Goal: Transaction & Acquisition: Purchase product/service

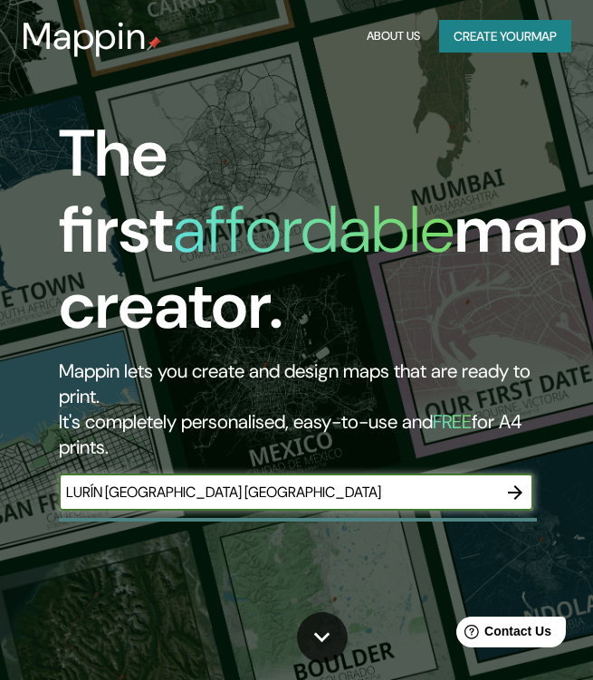
type input "LURÍN [GEOGRAPHIC_DATA] [GEOGRAPHIC_DATA]"
click at [519, 498] on icon "button" at bounding box center [515, 492] width 22 height 22
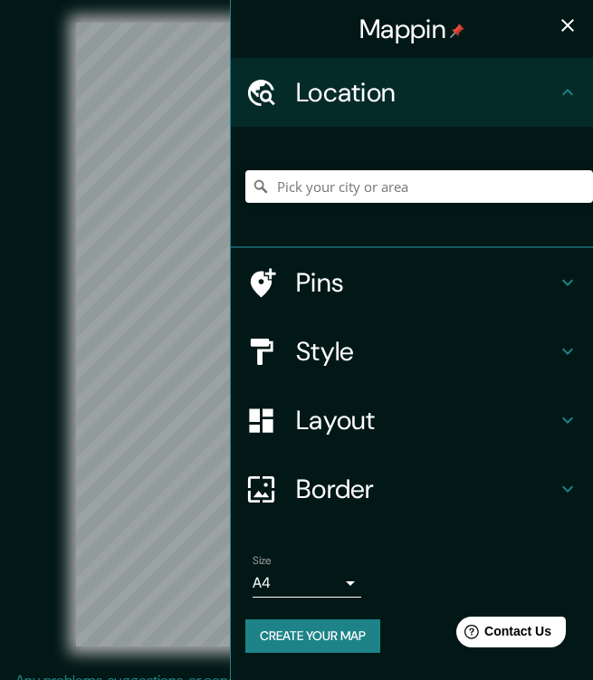
click at [406, 364] on h4 "Style" at bounding box center [426, 351] width 261 height 33
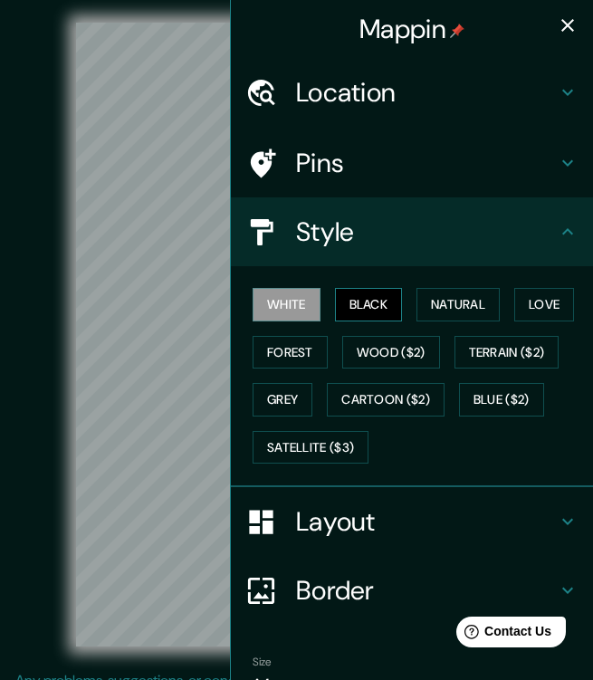
click at [374, 299] on button "Black" at bounding box center [369, 304] width 68 height 33
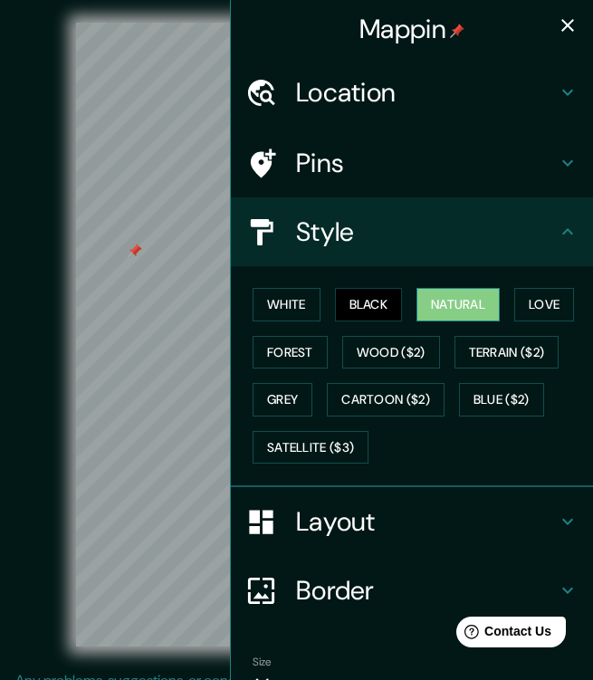
click at [423, 299] on button "Natural" at bounding box center [457, 304] width 83 height 33
click at [520, 305] on button "Love" at bounding box center [544, 304] width 60 height 33
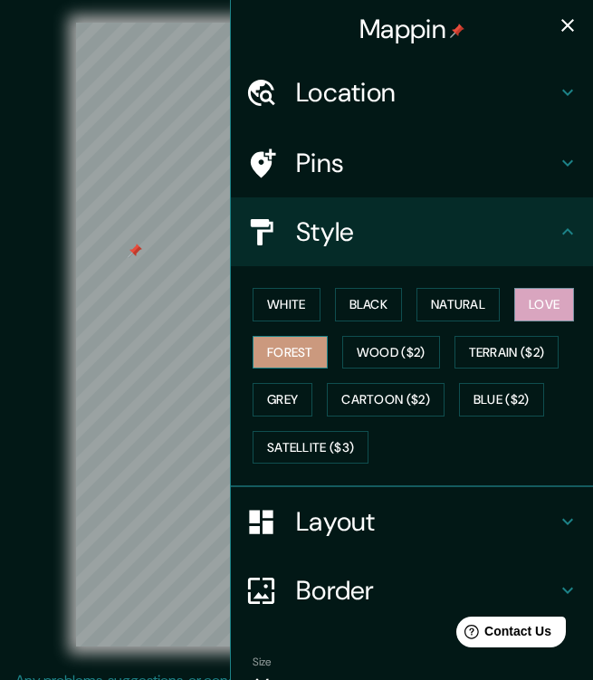
click at [253, 354] on button "Forest" at bounding box center [289, 352] width 75 height 33
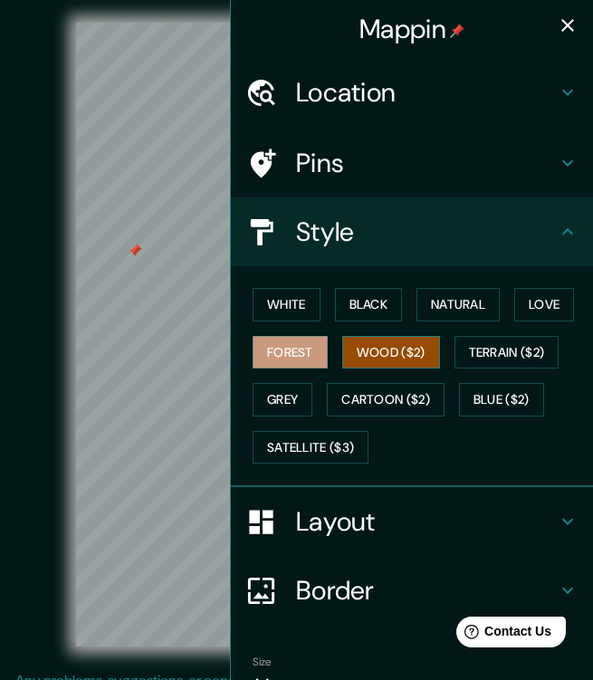
click at [365, 357] on button "Wood ($2)" at bounding box center [391, 352] width 98 height 33
click at [375, 309] on button "Black" at bounding box center [369, 304] width 68 height 33
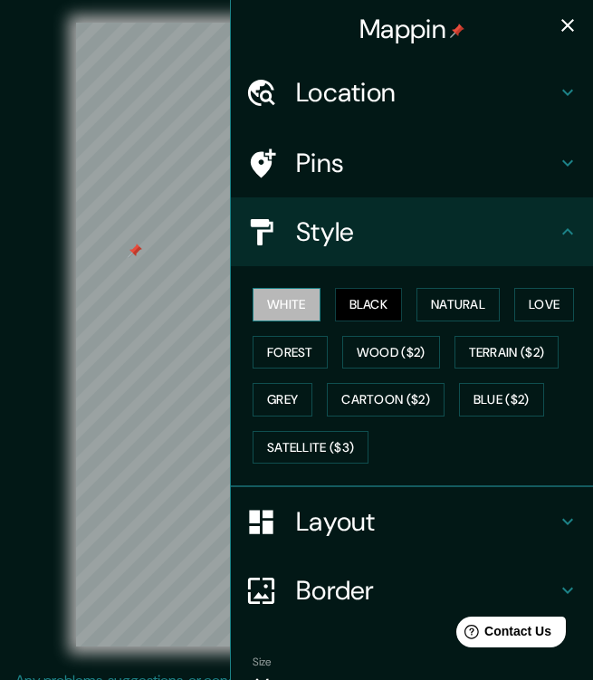
click at [287, 292] on button "White" at bounding box center [286, 304] width 68 height 33
click at [340, 302] on button "Black" at bounding box center [369, 304] width 68 height 33
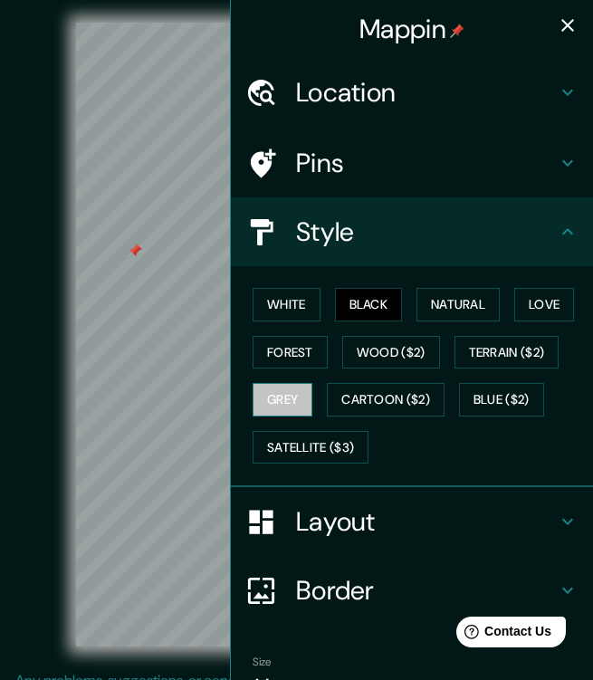
click at [275, 395] on button "Grey" at bounding box center [282, 399] width 60 height 33
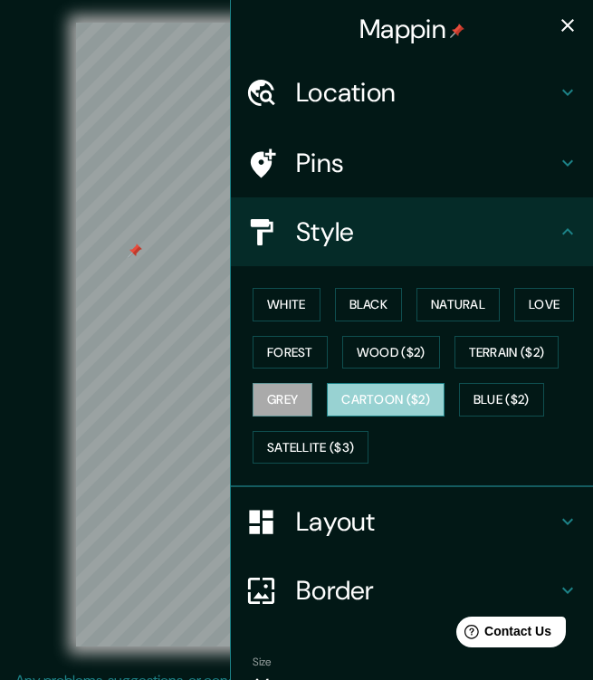
click at [383, 397] on button "Cartoon ($2)" at bounding box center [386, 399] width 118 height 33
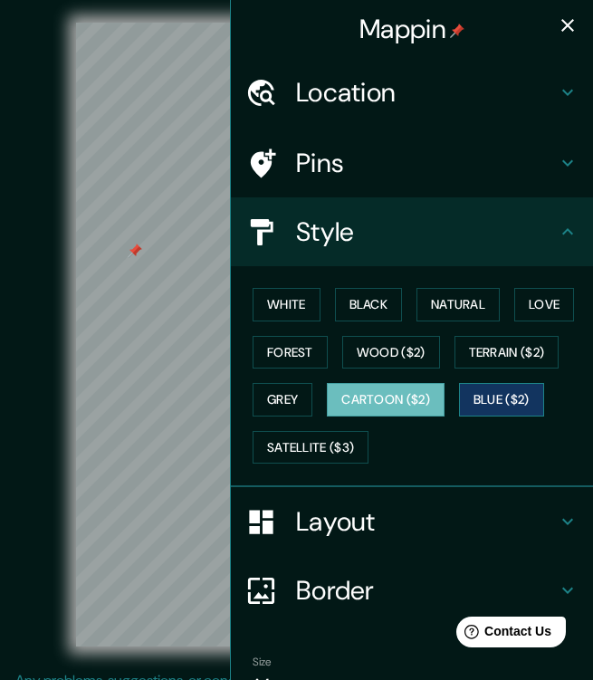
click at [487, 399] on button "Blue ($2)" at bounding box center [501, 399] width 85 height 33
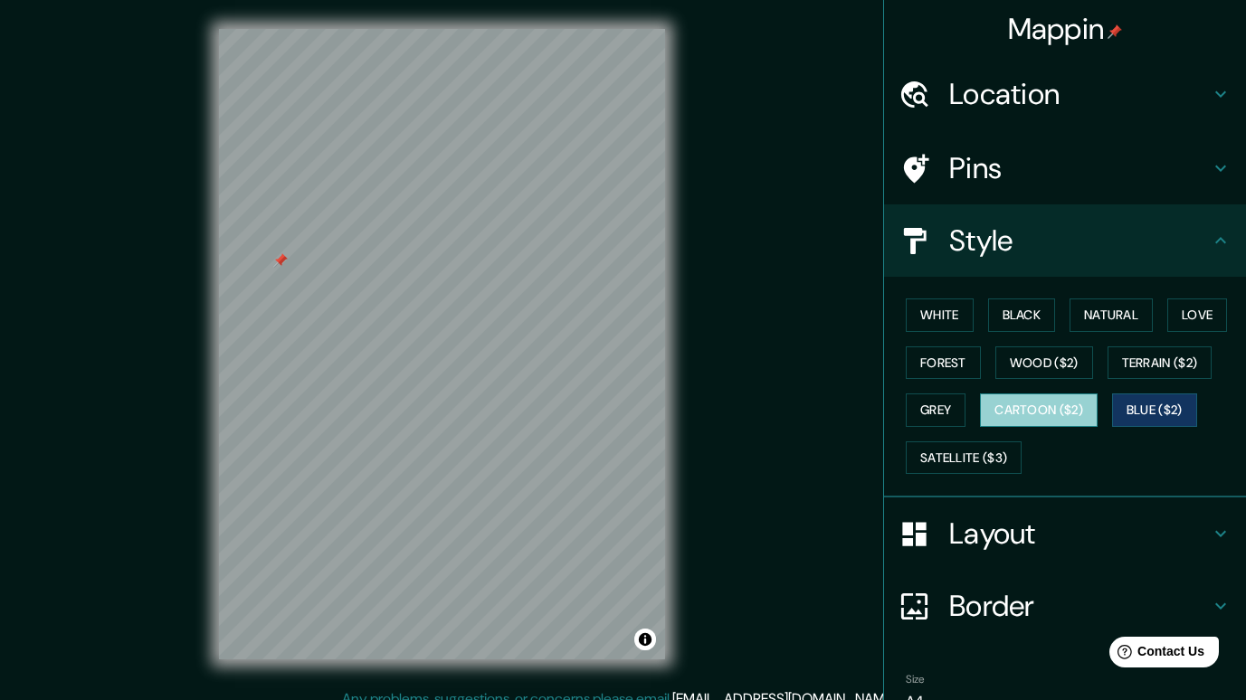
click at [592, 406] on button "Cartoon ($2)" at bounding box center [1039, 410] width 118 height 33
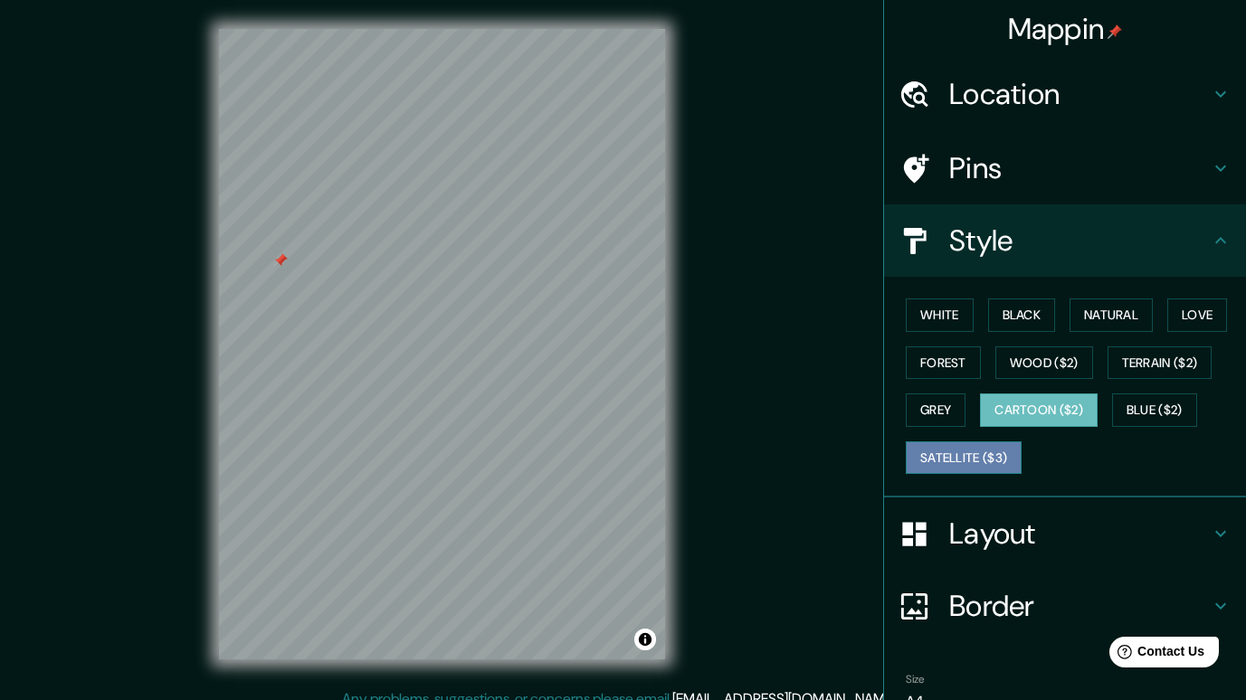
click at [592, 470] on button "Satellite ($3)" at bounding box center [964, 458] width 116 height 33
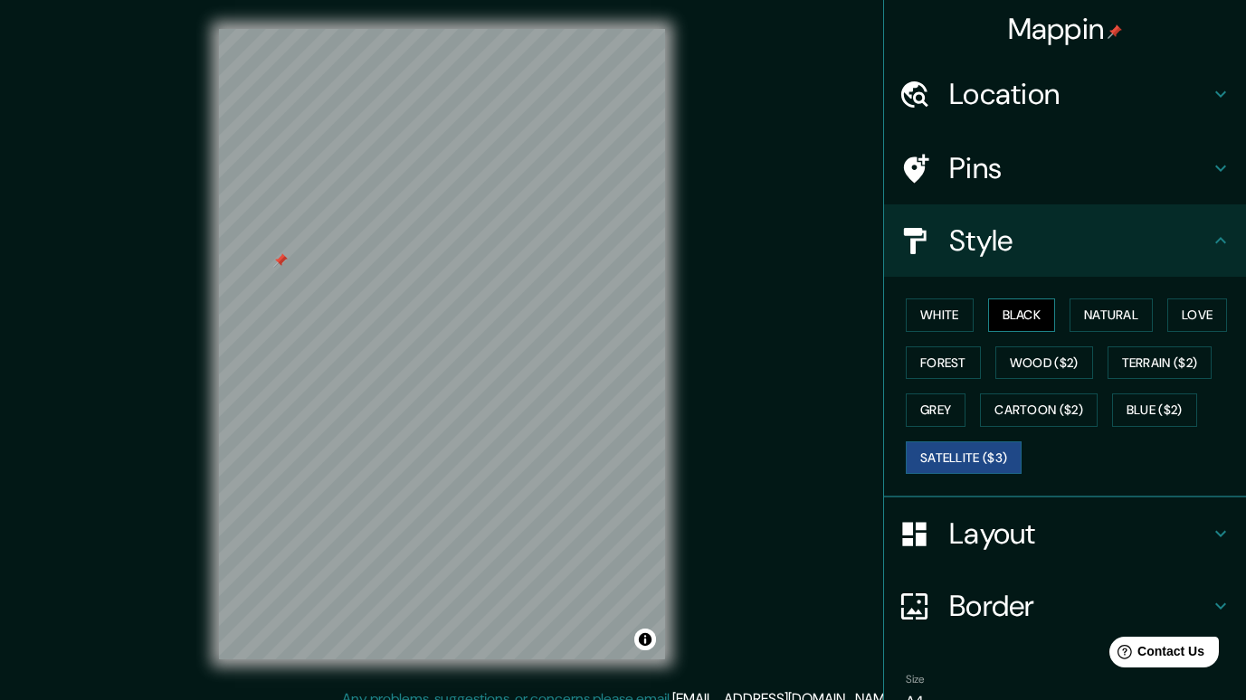
click at [592, 321] on button "Black" at bounding box center [1022, 315] width 68 height 33
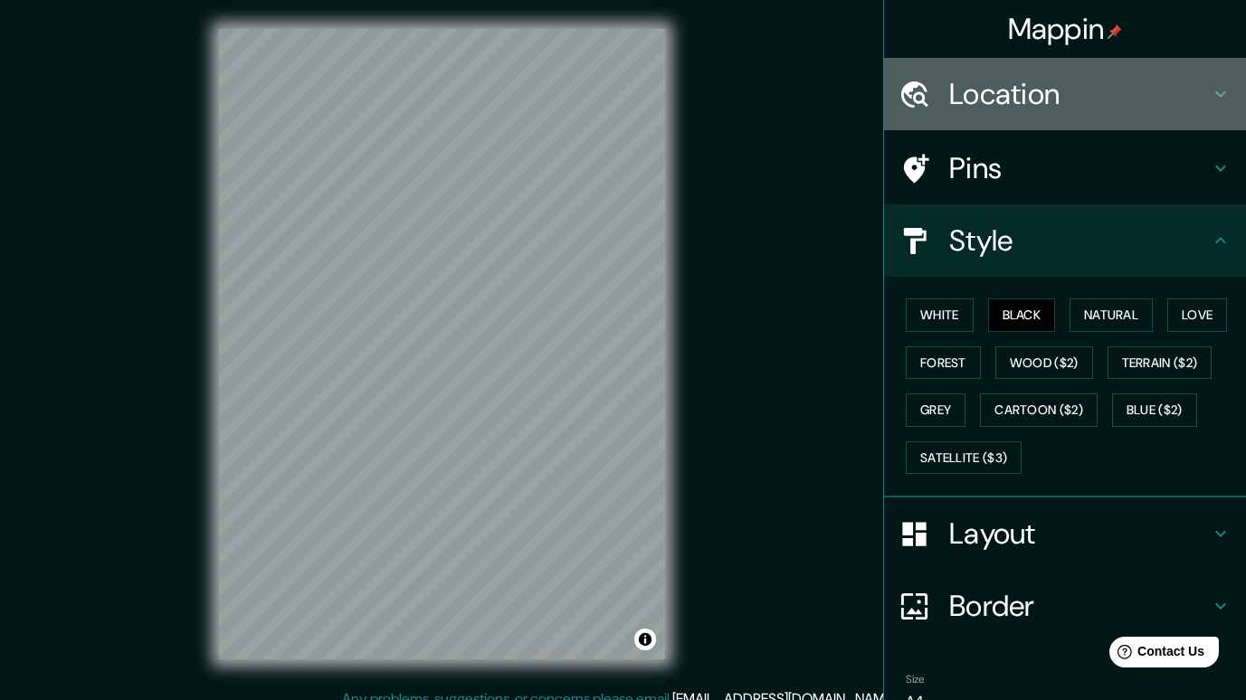
click at [592, 102] on h4 "Location" at bounding box center [1079, 94] width 261 height 36
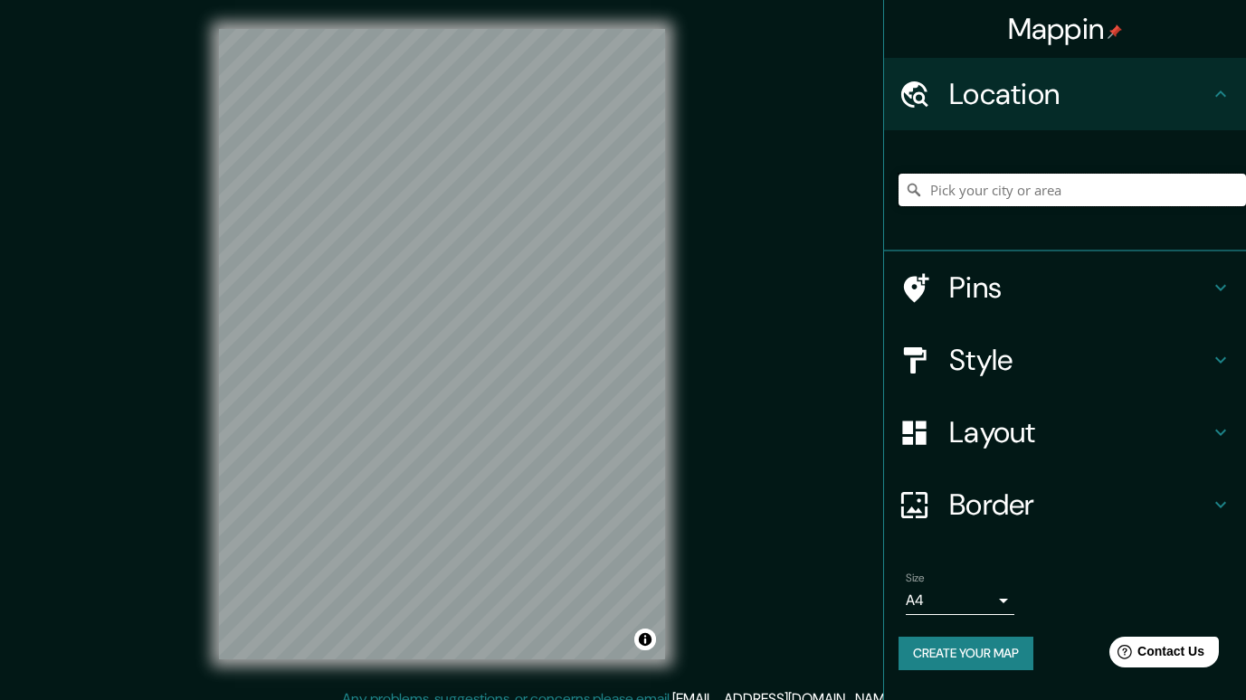
click at [592, 191] on input "Pick your city or area" at bounding box center [1071, 190] width 347 height 33
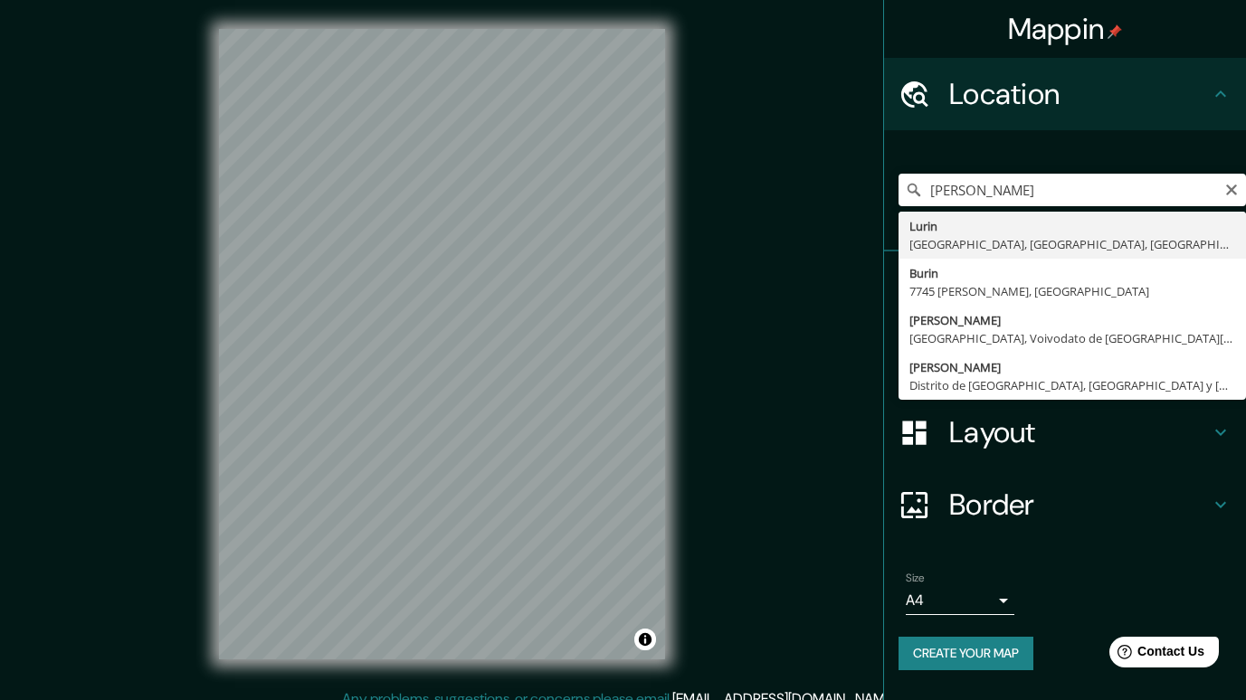
type input "Lurin, [GEOGRAPHIC_DATA], [GEOGRAPHIC_DATA], [GEOGRAPHIC_DATA]"
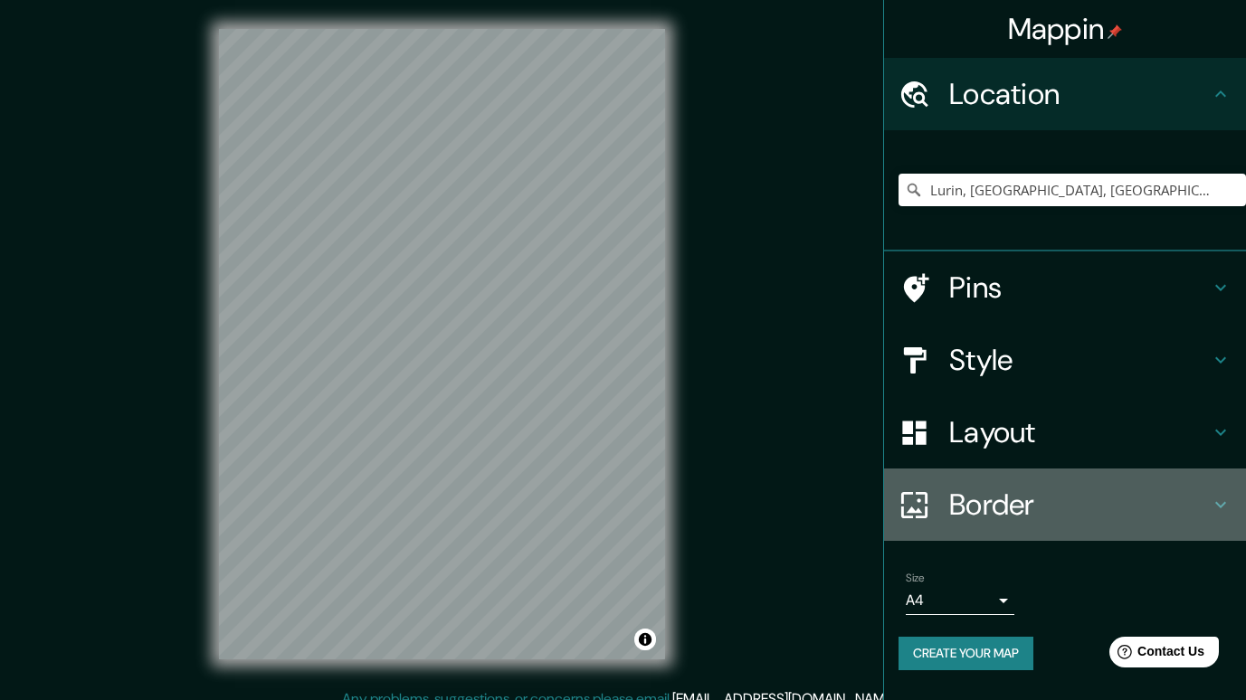
click at [592, 504] on icon at bounding box center [1220, 505] width 11 height 6
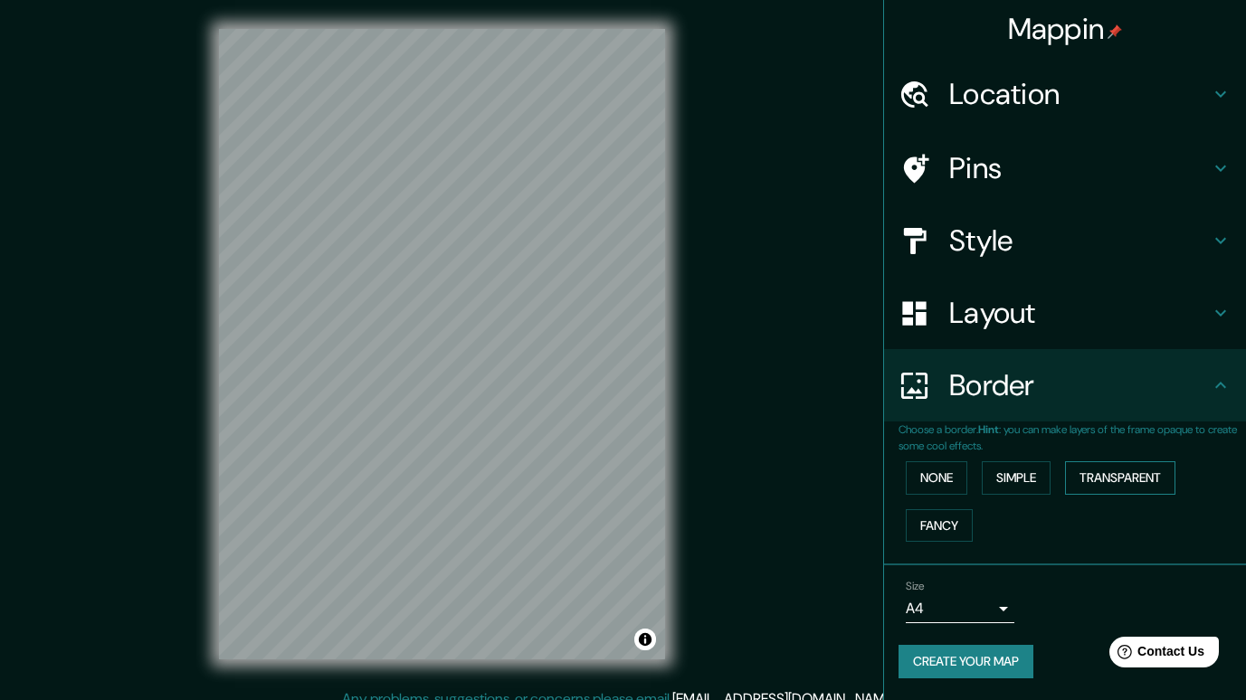
click at [592, 478] on button "Transparent" at bounding box center [1120, 477] width 110 height 33
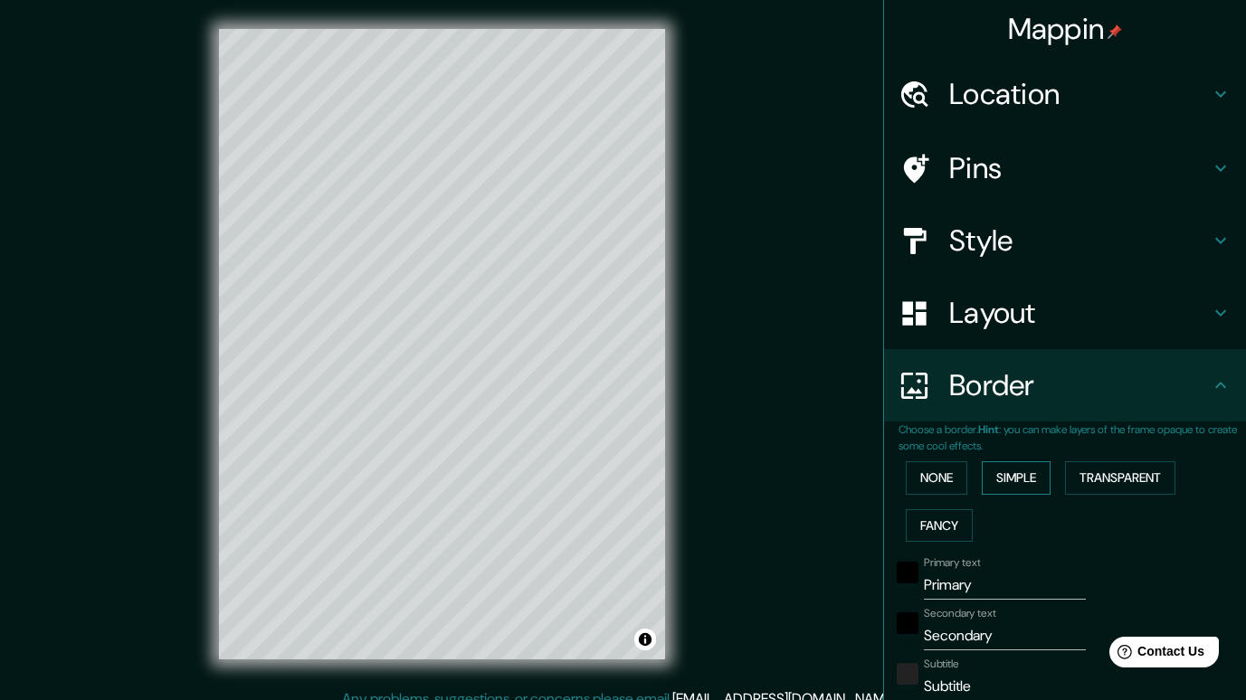
click at [592, 476] on button "Simple" at bounding box center [1016, 477] width 69 height 33
click at [592, 471] on button "None" at bounding box center [937, 477] width 62 height 33
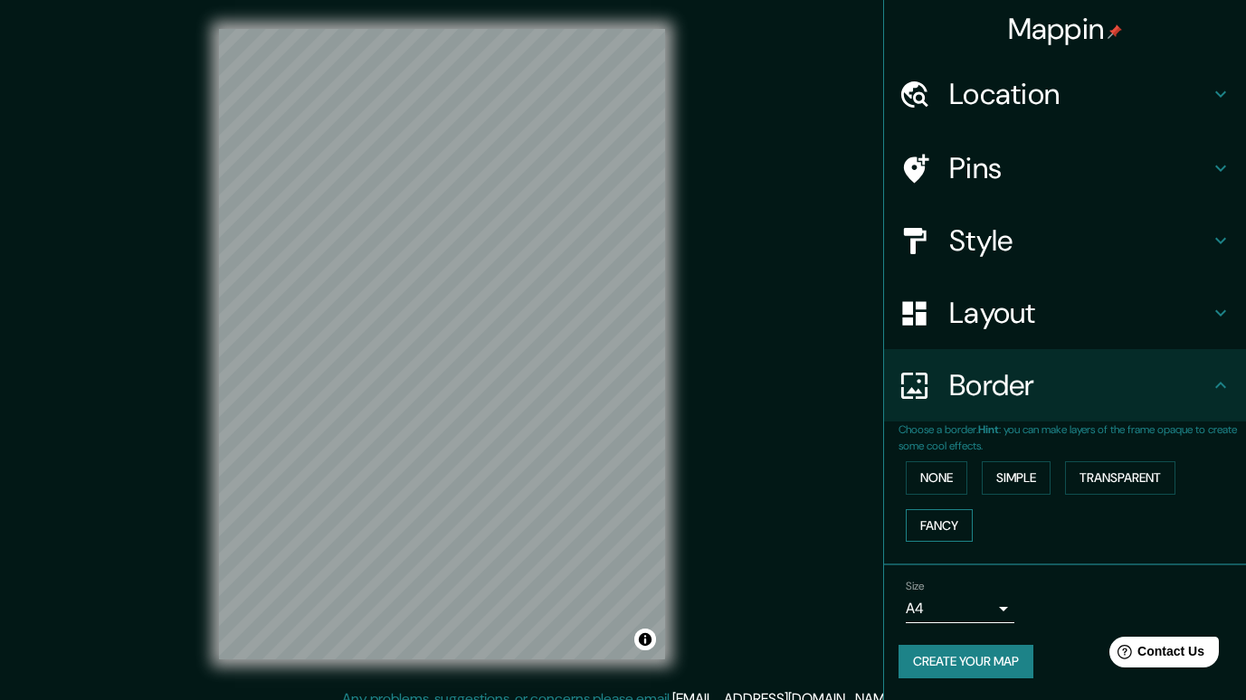
click at [592, 526] on button "Fancy" at bounding box center [939, 525] width 67 height 33
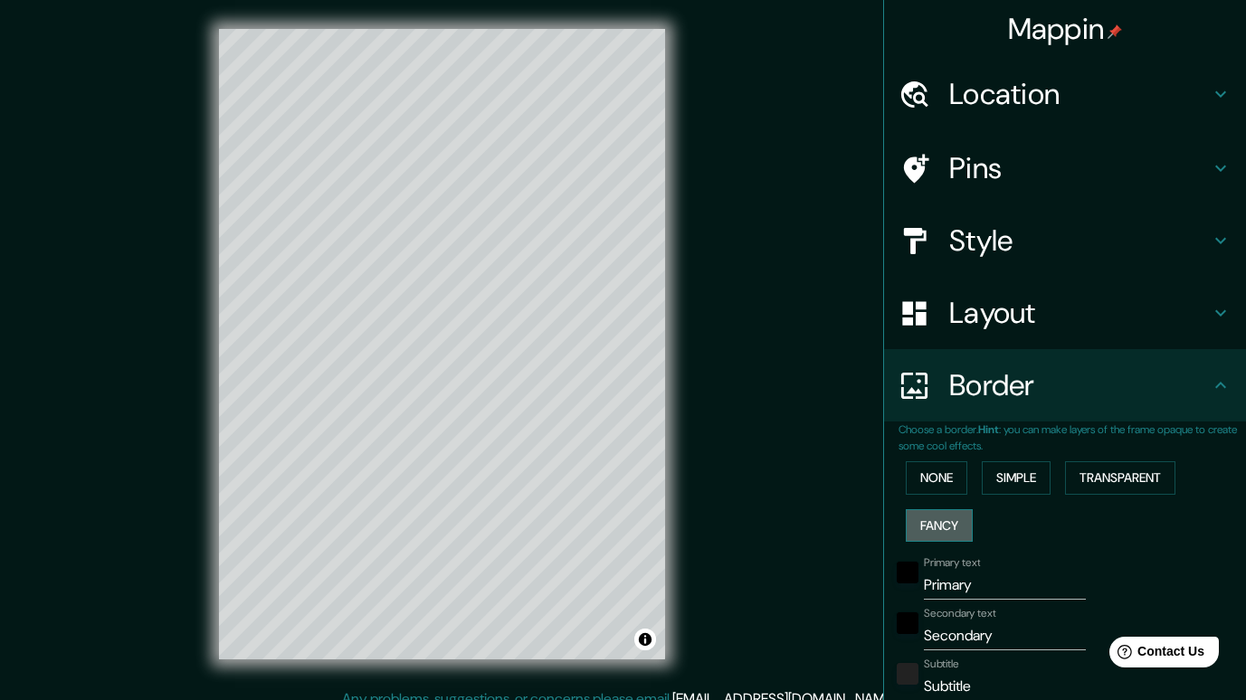
click at [592, 526] on button "Fancy" at bounding box center [939, 525] width 67 height 33
type input "197"
type input "39"
type input "20"
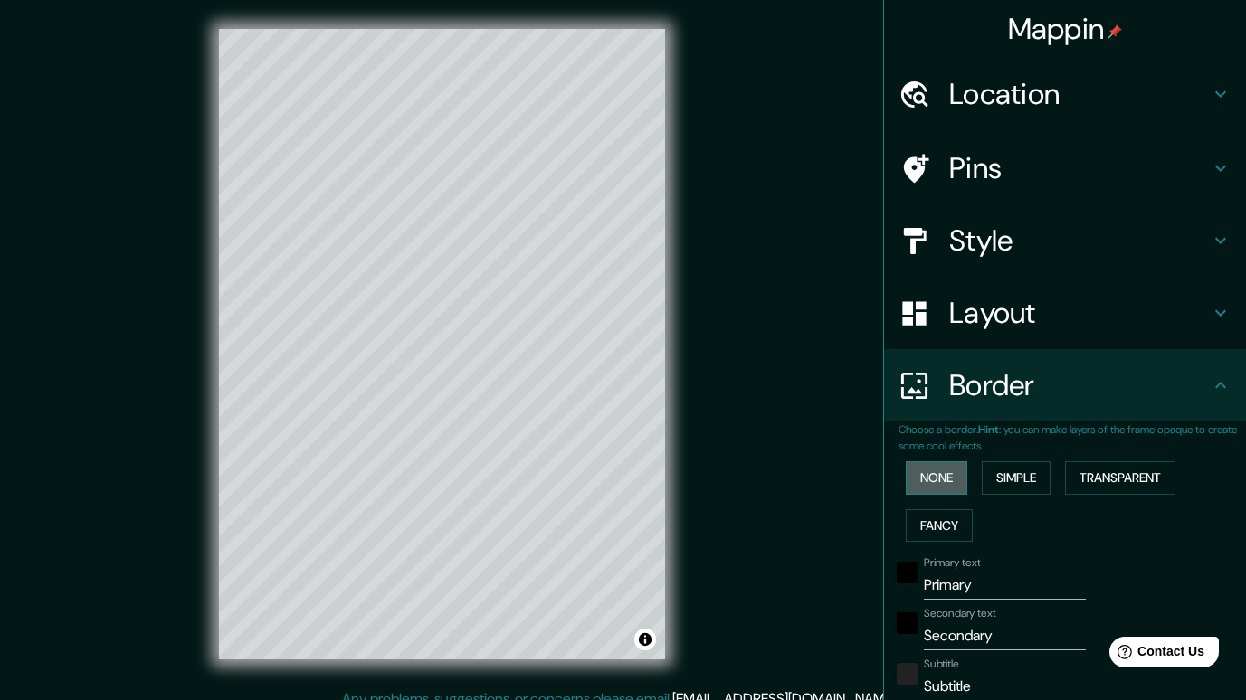
click at [592, 485] on button "None" at bounding box center [937, 477] width 62 height 33
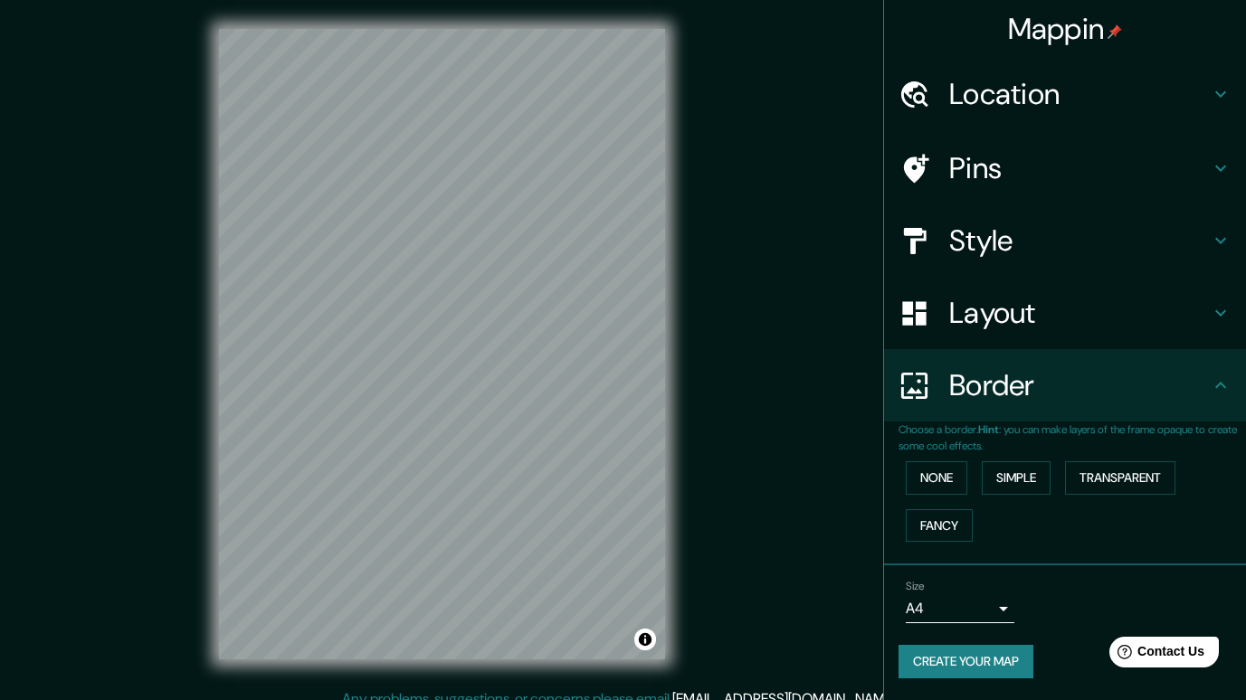
click at [592, 610] on body "Mappin Location [GEOGRAPHIC_DATA], [GEOGRAPHIC_DATA], [GEOGRAPHIC_DATA], [GEOGR…" at bounding box center [623, 350] width 1246 height 700
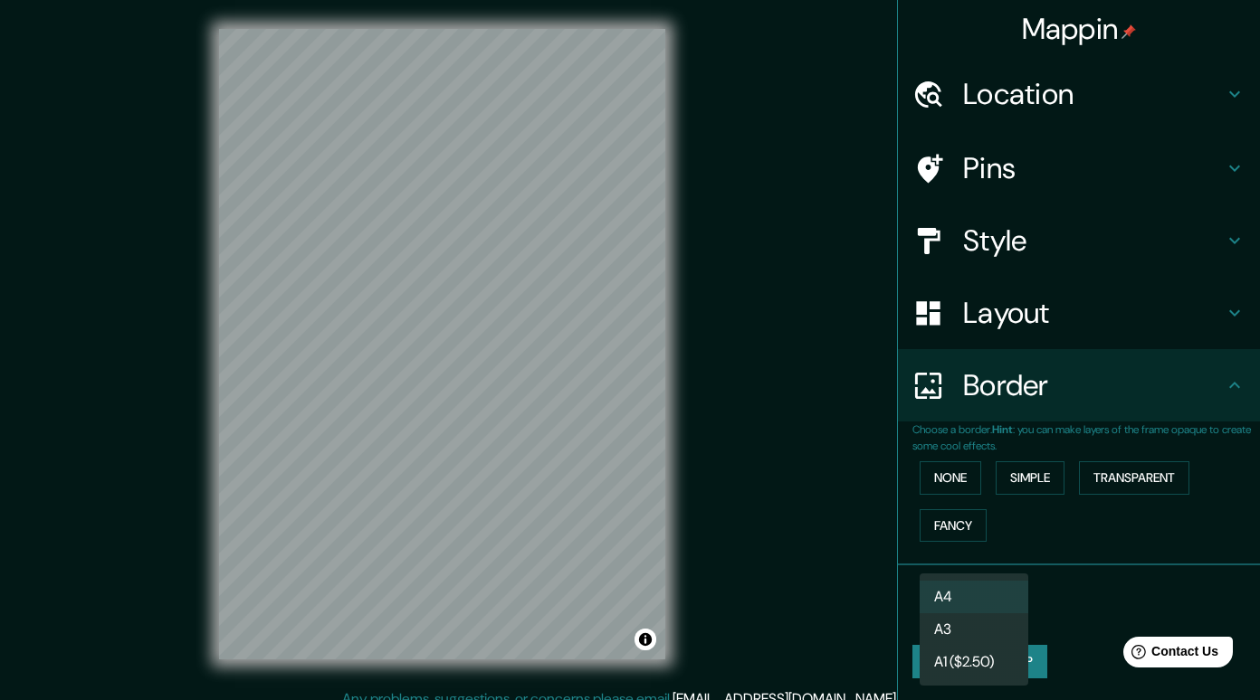
click at [592, 632] on li "A3" at bounding box center [973, 629] width 109 height 33
type input "a4"
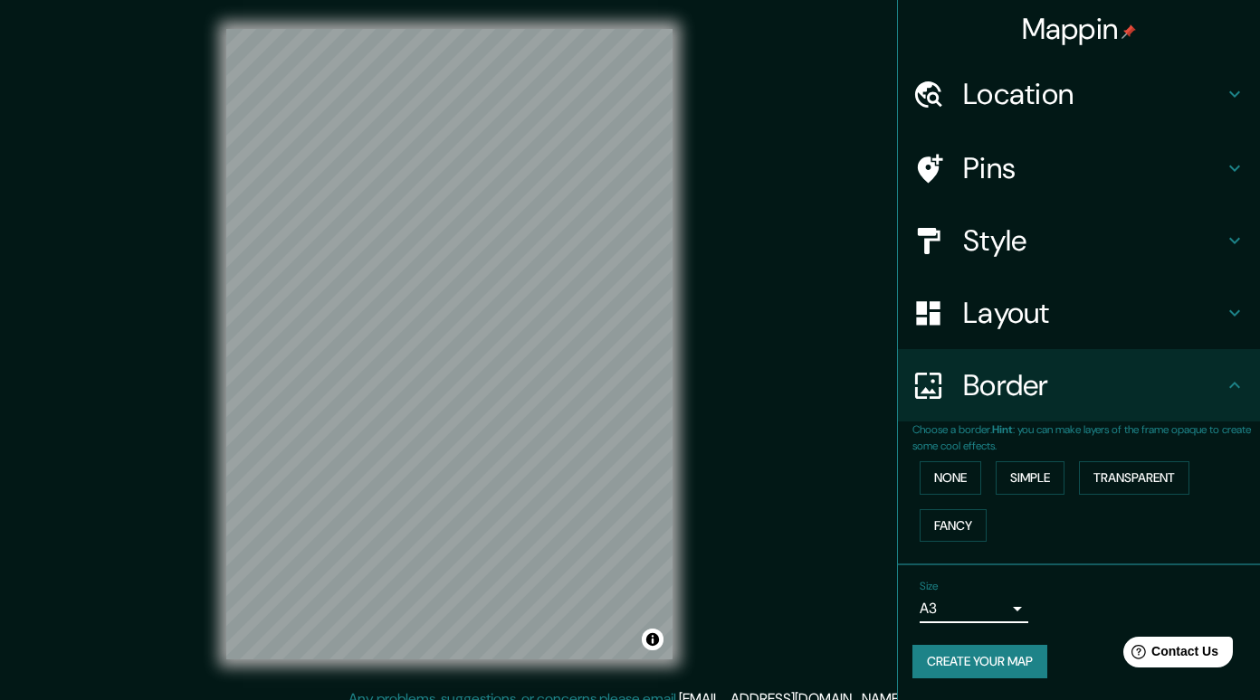
click at [592, 604] on body "Mappin Location [GEOGRAPHIC_DATA], [GEOGRAPHIC_DATA], [GEOGRAPHIC_DATA], [GEOGR…" at bounding box center [630, 350] width 1260 height 700
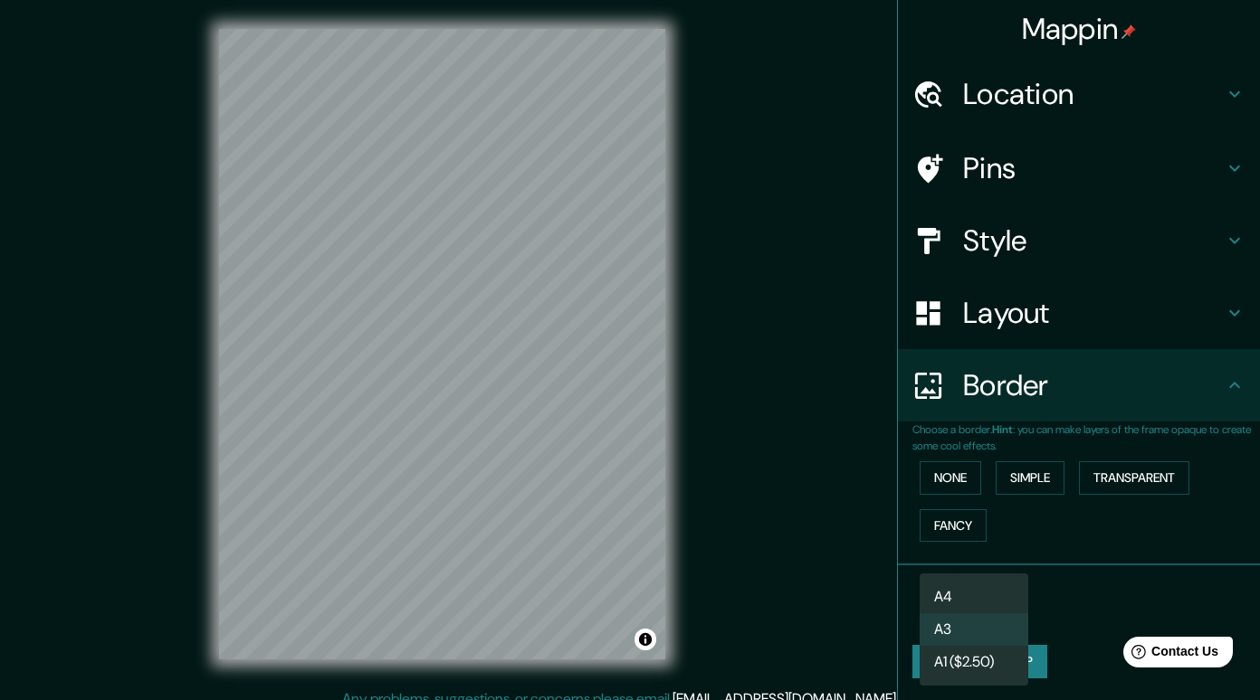
click at [592, 604] on div at bounding box center [630, 350] width 1260 height 700
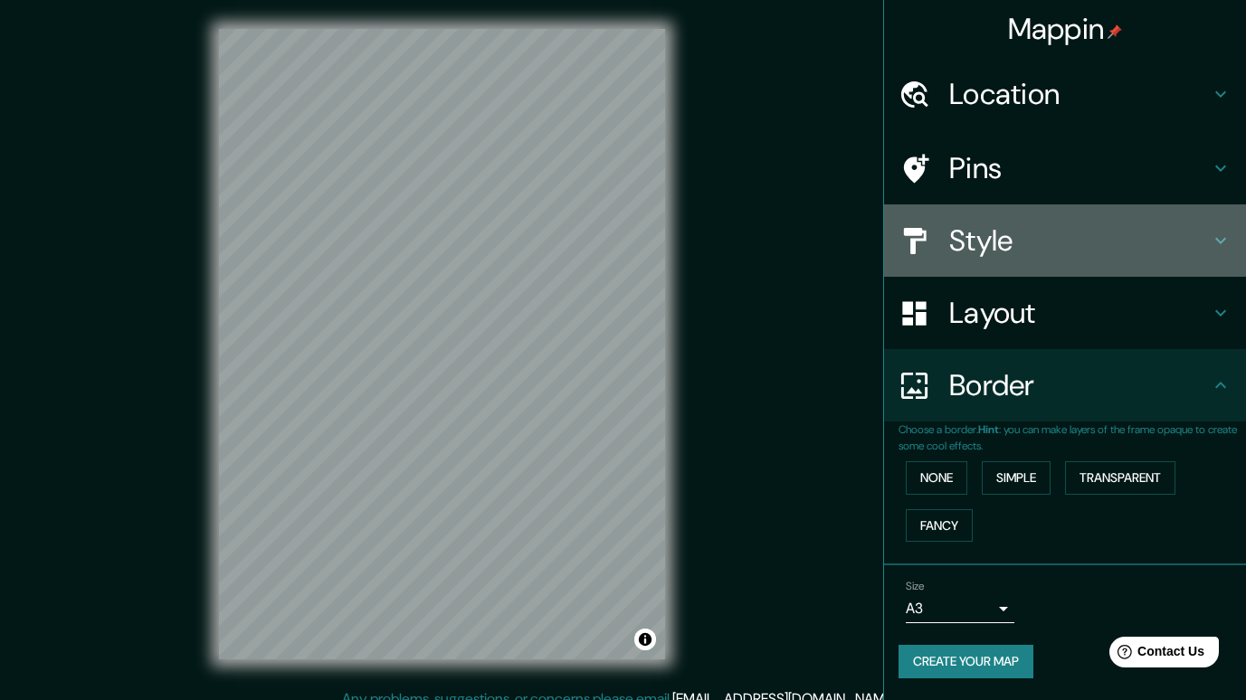
click at [592, 237] on h4 "Style" at bounding box center [1079, 241] width 261 height 36
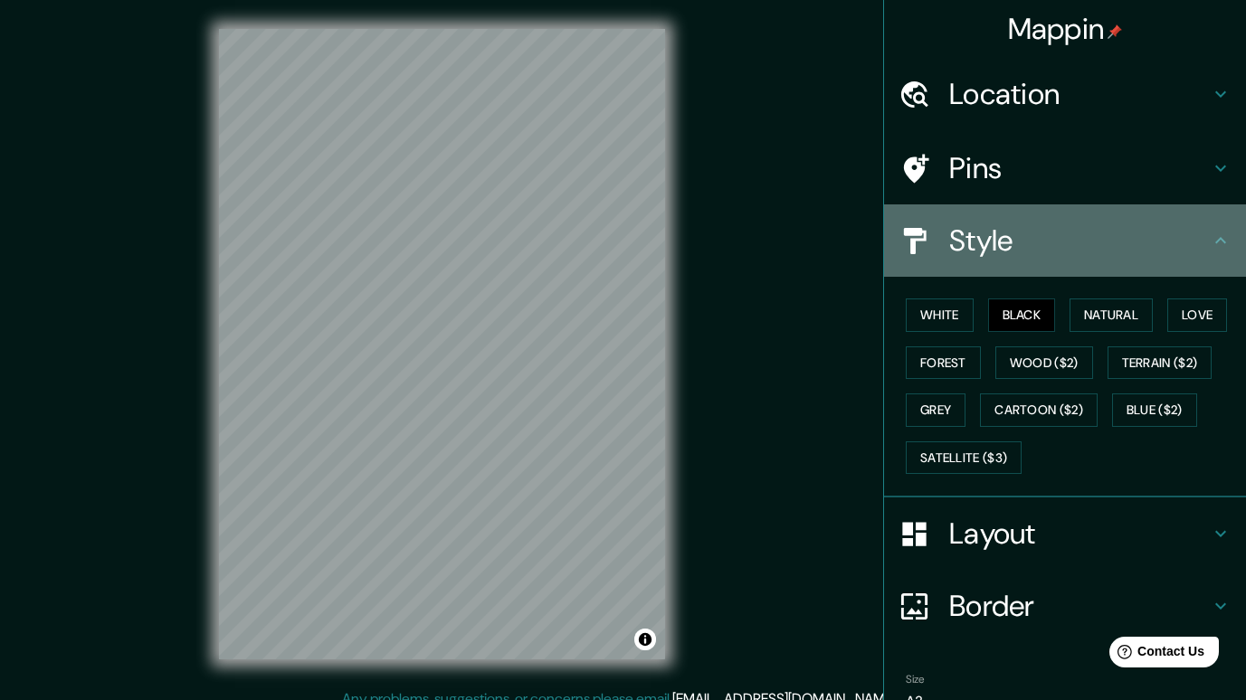
click at [592, 237] on h4 "Style" at bounding box center [1079, 241] width 261 height 36
click at [592, 244] on icon at bounding box center [1221, 241] width 22 height 22
click at [592, 244] on div "Style" at bounding box center [1065, 240] width 362 height 72
drag, startPoint x: 1209, startPoint y: 235, endPoint x: 1092, endPoint y: 244, distance: 117.1
click at [592, 235] on icon at bounding box center [1221, 241] width 22 height 22
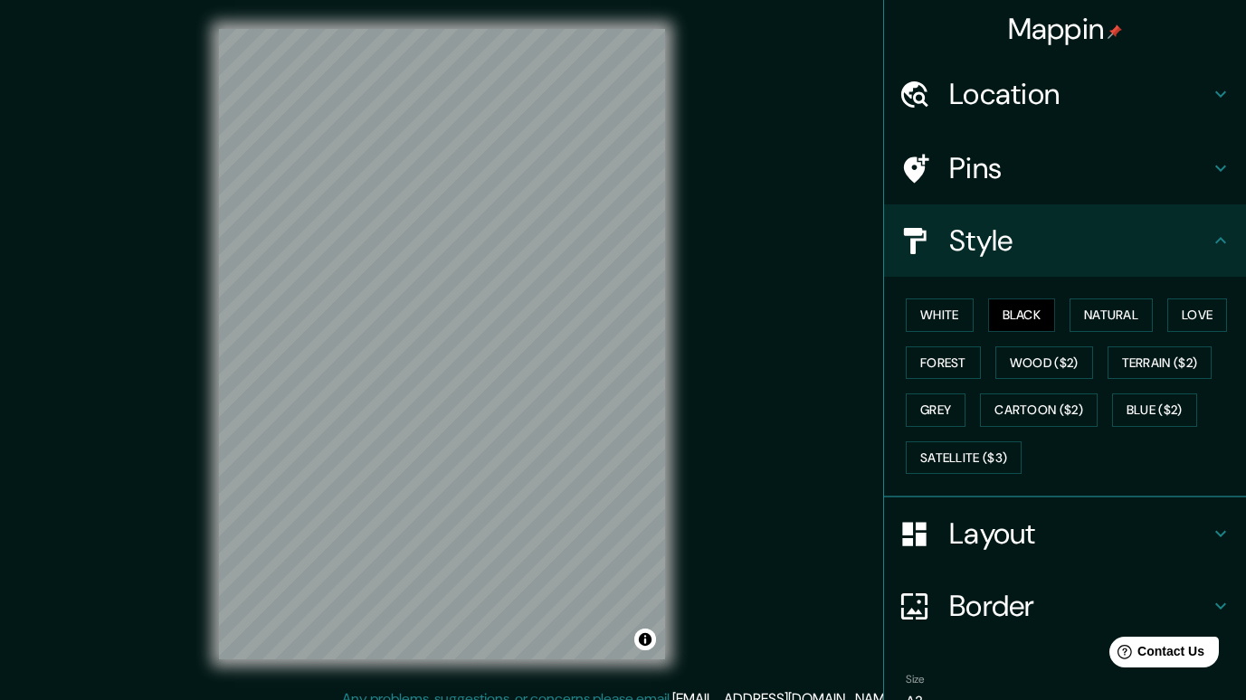
click at [592, 249] on h4 "Style" at bounding box center [1079, 241] width 261 height 36
click at [592, 272] on div "© Mapbox © OpenStreetMap Improve this map" at bounding box center [441, 344] width 1121 height 631
click at [592, 351] on button "Terrain ($2)" at bounding box center [1159, 363] width 105 height 33
click at [592, 317] on button "Black" at bounding box center [1022, 315] width 68 height 33
click at [592, 518] on h4 "Layout" at bounding box center [1079, 534] width 261 height 36
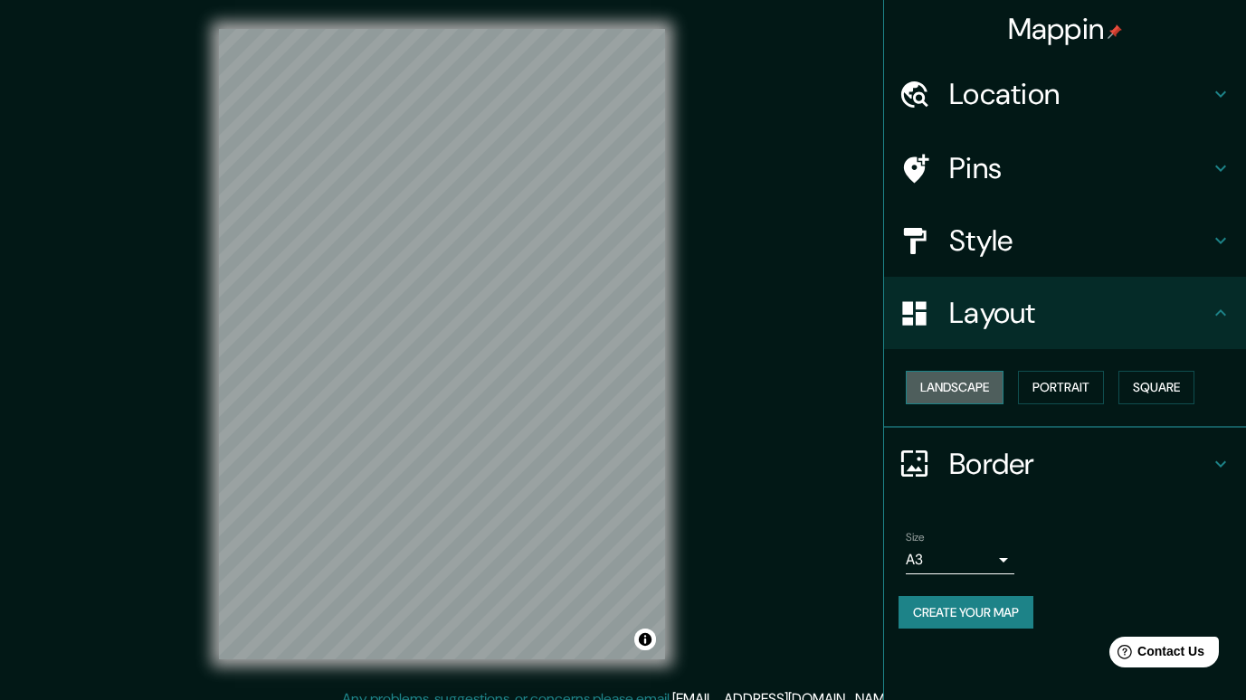
click at [592, 388] on button "Landscape" at bounding box center [955, 387] width 98 height 33
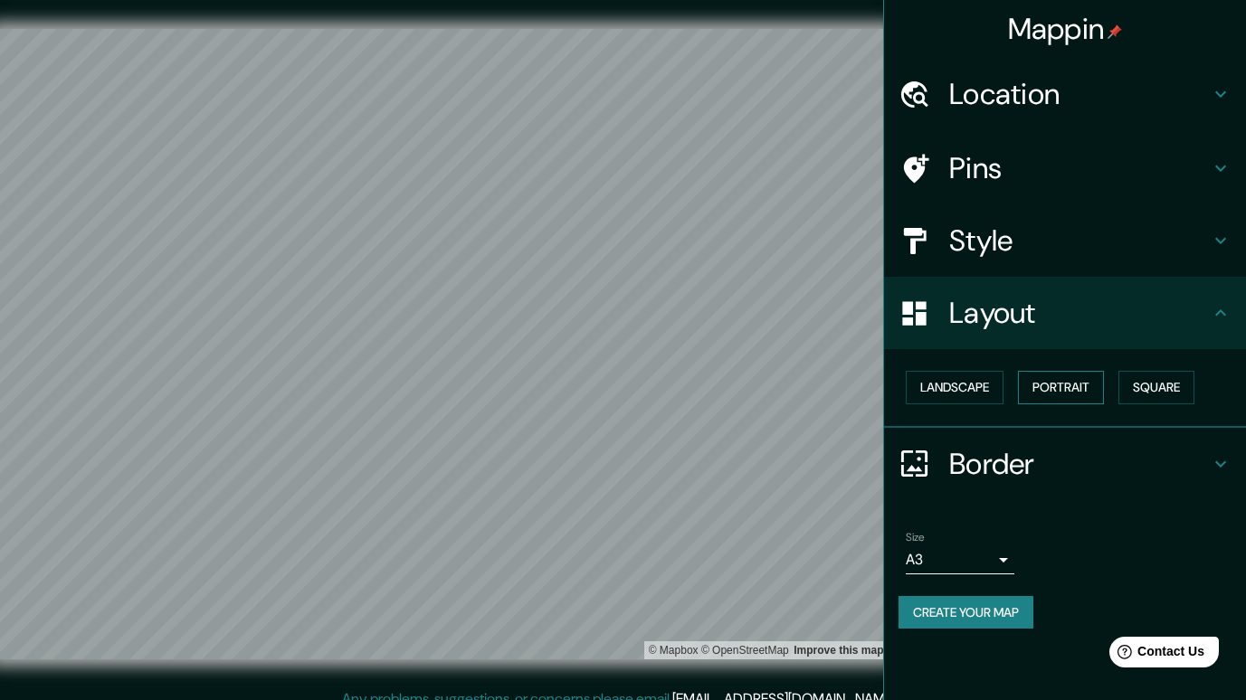
click at [592, 388] on button "Portrait" at bounding box center [1061, 387] width 86 height 33
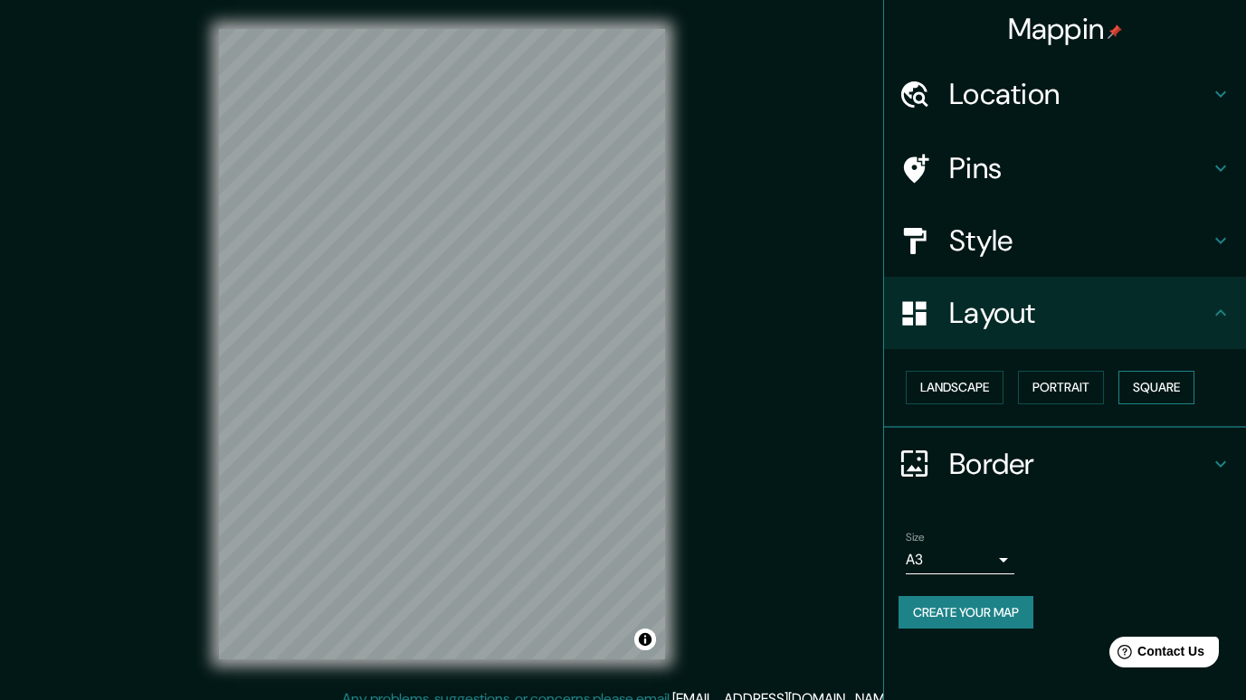
click at [592, 387] on button "Square" at bounding box center [1156, 387] width 76 height 33
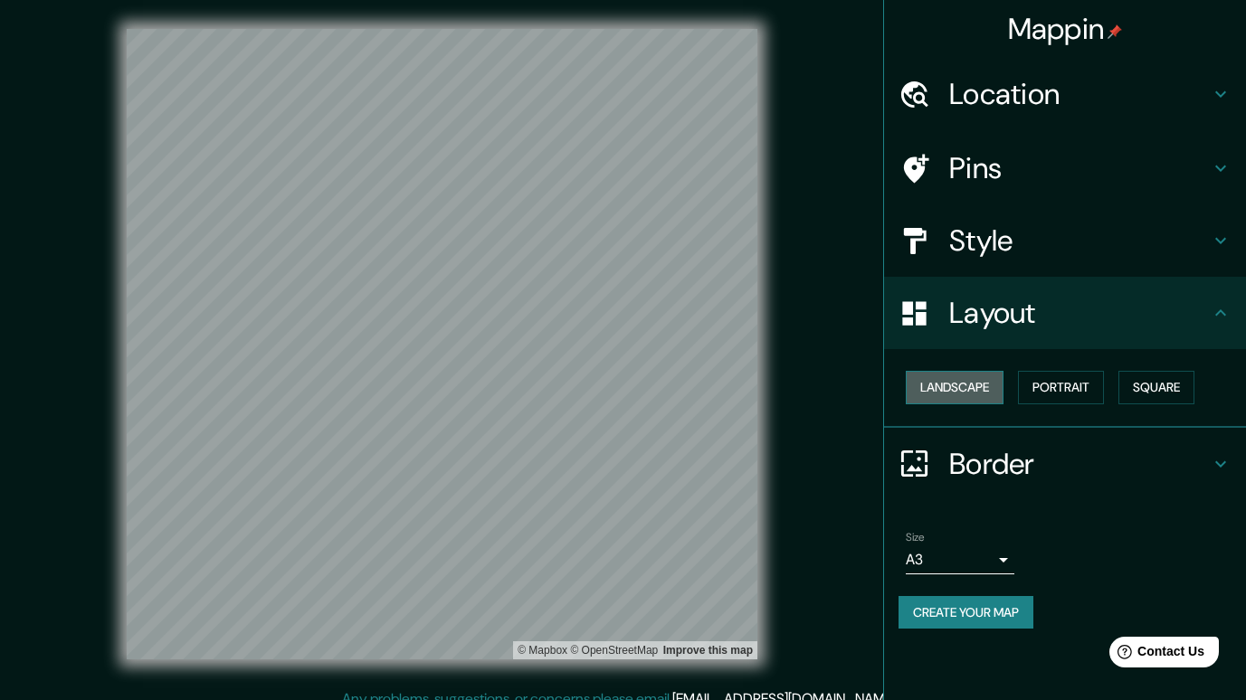
click at [592, 391] on button "Landscape" at bounding box center [955, 387] width 98 height 33
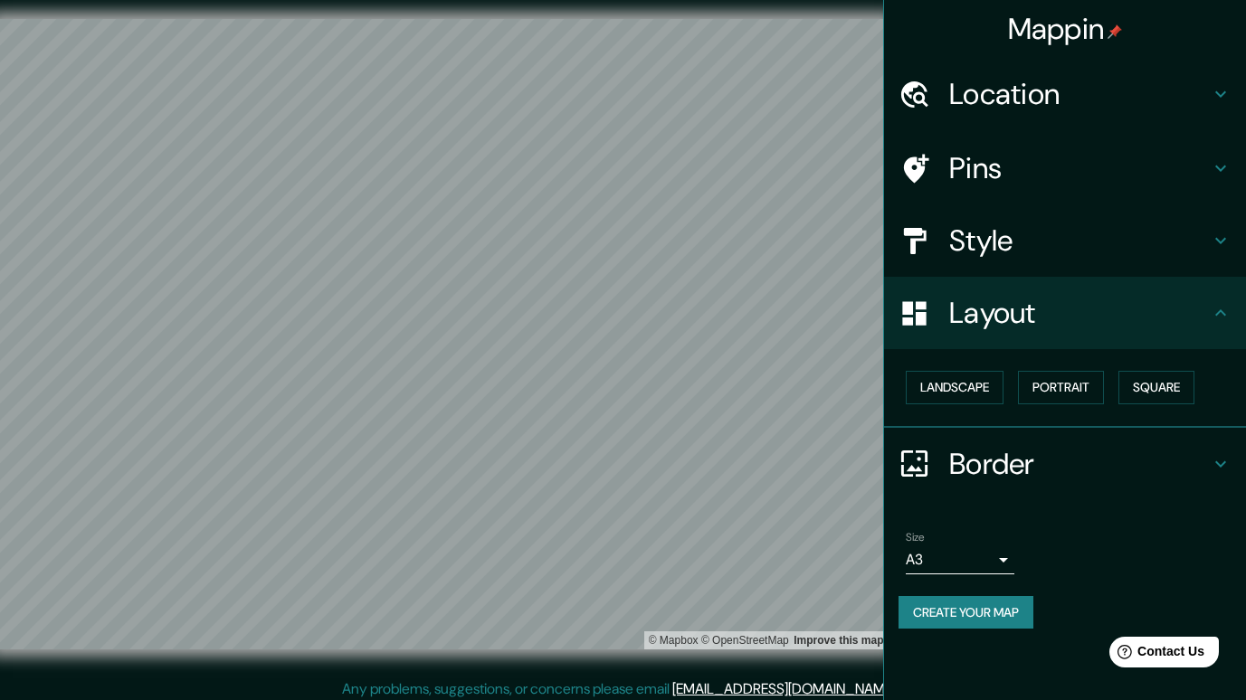
scroll to position [17, 0]
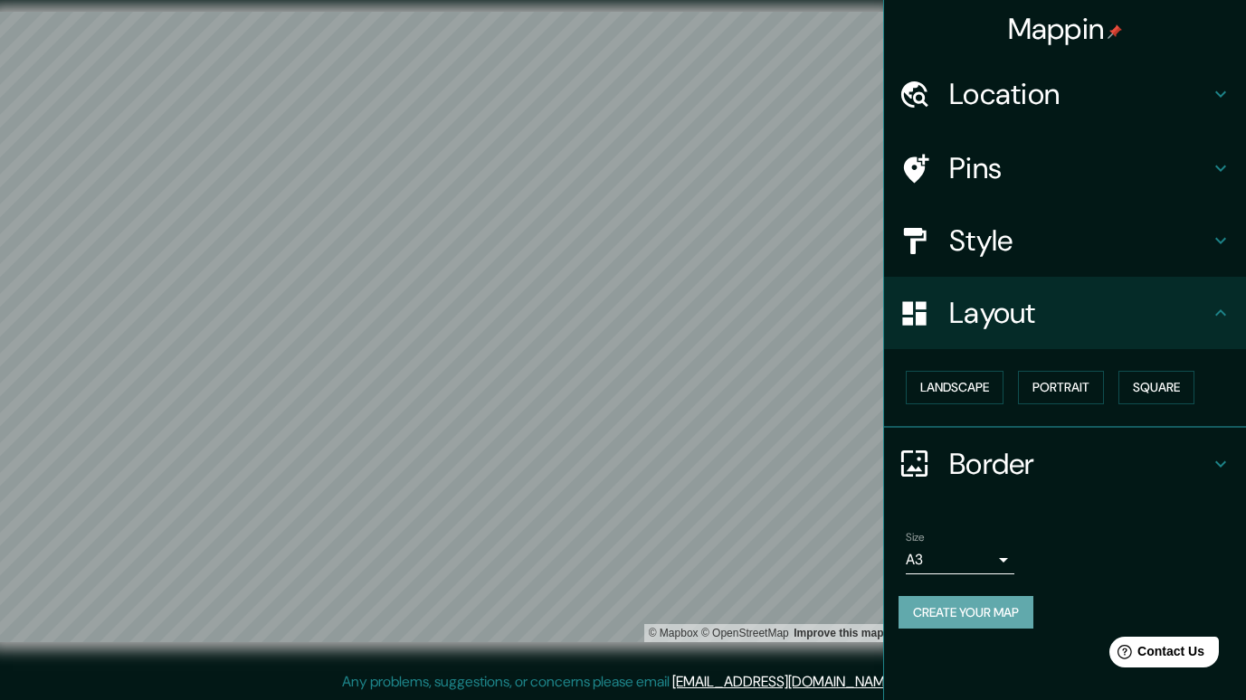
click at [592, 618] on button "Create your map" at bounding box center [965, 612] width 135 height 33
click at [592, 609] on button "Create your map" at bounding box center [965, 612] width 135 height 33
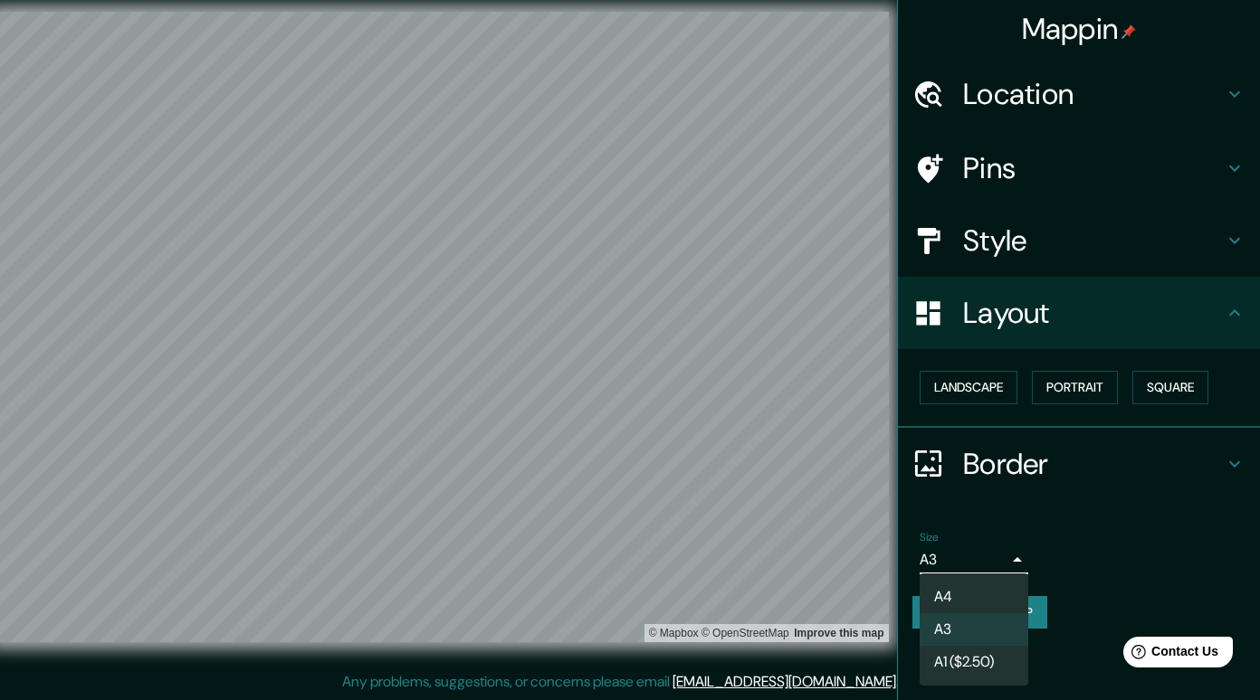
click at [592, 562] on body "Mappin Location [GEOGRAPHIC_DATA], [GEOGRAPHIC_DATA], [GEOGRAPHIC_DATA], [GEOGR…" at bounding box center [630, 333] width 1260 height 700
click at [592, 556] on div at bounding box center [630, 350] width 1260 height 700
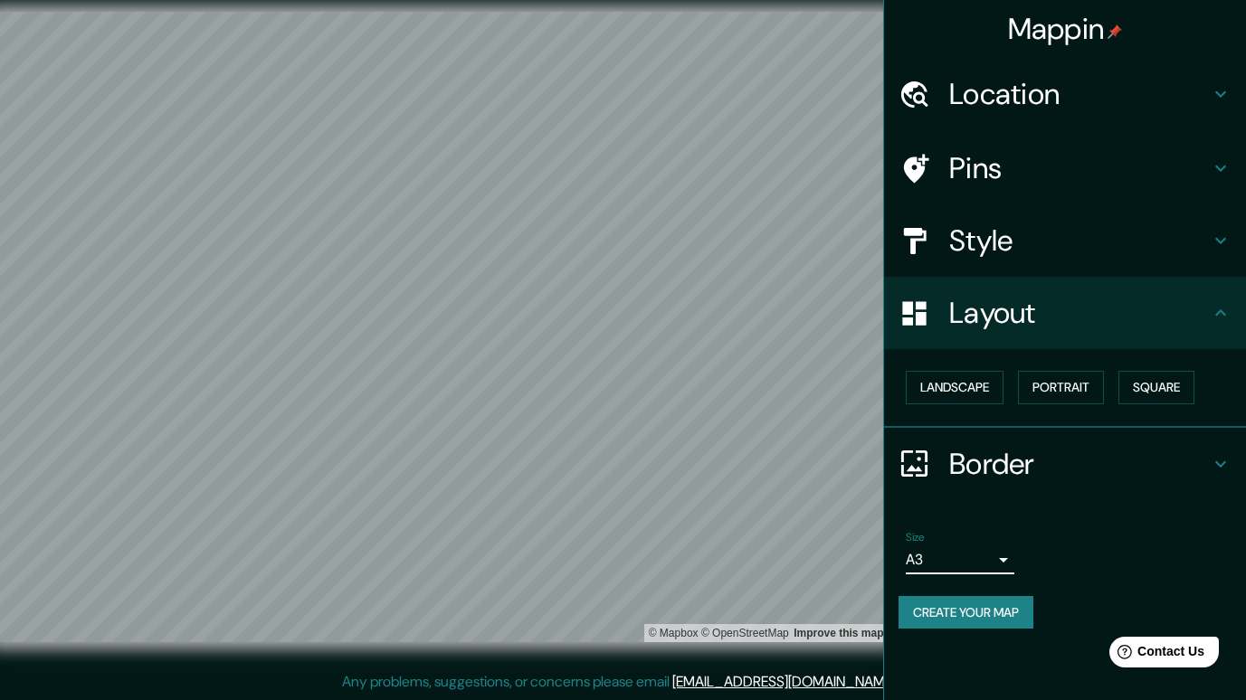
click at [592, 612] on button "Create your map" at bounding box center [965, 612] width 135 height 33
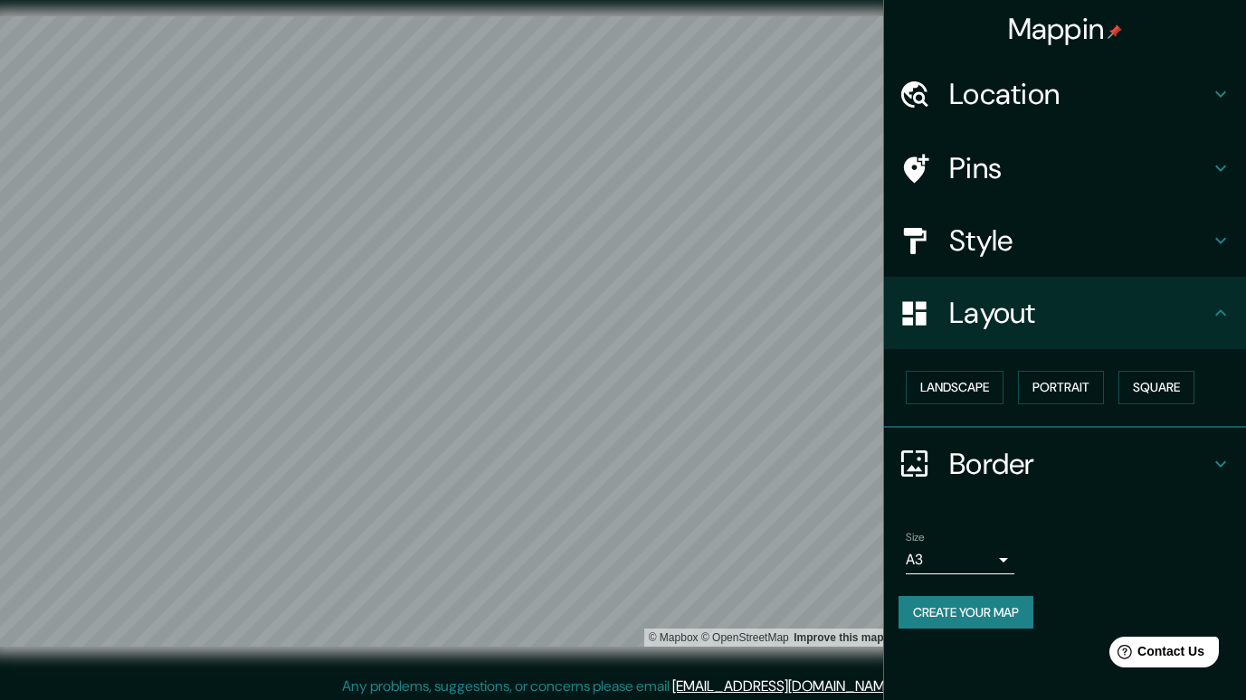
scroll to position [14, 0]
